Goal: Transaction & Acquisition: Subscribe to service/newsletter

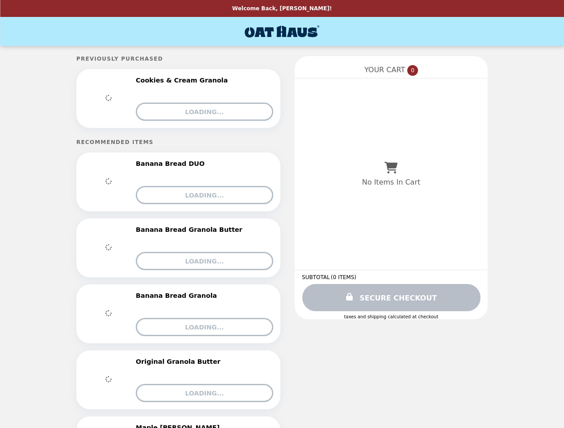
select select "*******"
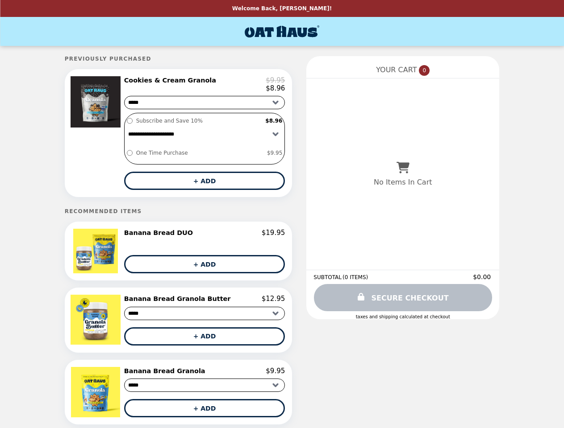
click at [122, 135] on div at bounding box center [97, 133] width 50 height 114
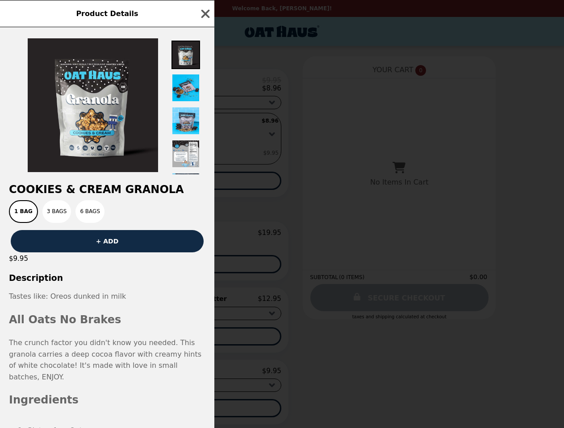
click at [204, 86] on div "Product Details Cookies & Cream Granola 1 Bag 3 Bags 6 Bags + ADD $9.95 Descrip…" at bounding box center [282, 214] width 564 height 428
click at [204, 184] on h2 "Cookies & Cream Granola" at bounding box center [107, 189] width 214 height 12
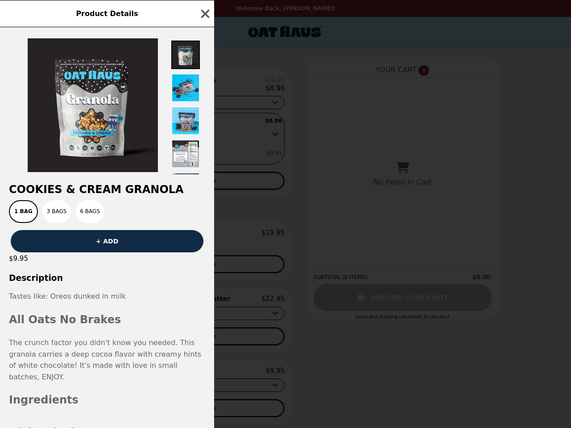
click at [125, 256] on div "$9.95" at bounding box center [107, 259] width 214 height 12
click at [204, 238] on div "Product Details Cookies & Cream Granola 1 Bag 3 Bags 6 Bags + ADD $9.95 Descrip…" at bounding box center [285, 214] width 571 height 428
click at [204, 269] on div "Cookies & Cream Granola 1 Bag 3 Bags 6 Bags + ADD $9.95 Description Tastes like…" at bounding box center [107, 227] width 214 height 401
click at [123, 325] on img at bounding box center [97, 320] width 52 height 50
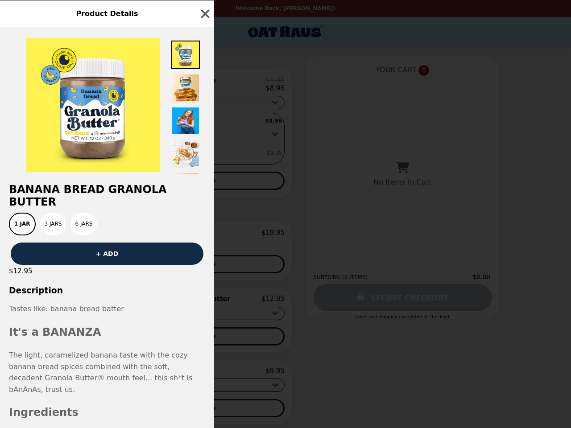
click at [204, 304] on div "Product Details Banana Bread Granola Butter 1 Jar 3 Jars 6 Jars + ADD $12.95 De…" at bounding box center [285, 214] width 571 height 428
click at [204, 350] on div "The light, caramelized banana taste with the cozy banana bread spices combined …" at bounding box center [107, 373] width 196 height 46
click at [125, 404] on h2 "Ingredients" at bounding box center [107, 412] width 196 height 17
